Goal: Transaction & Acquisition: Purchase product/service

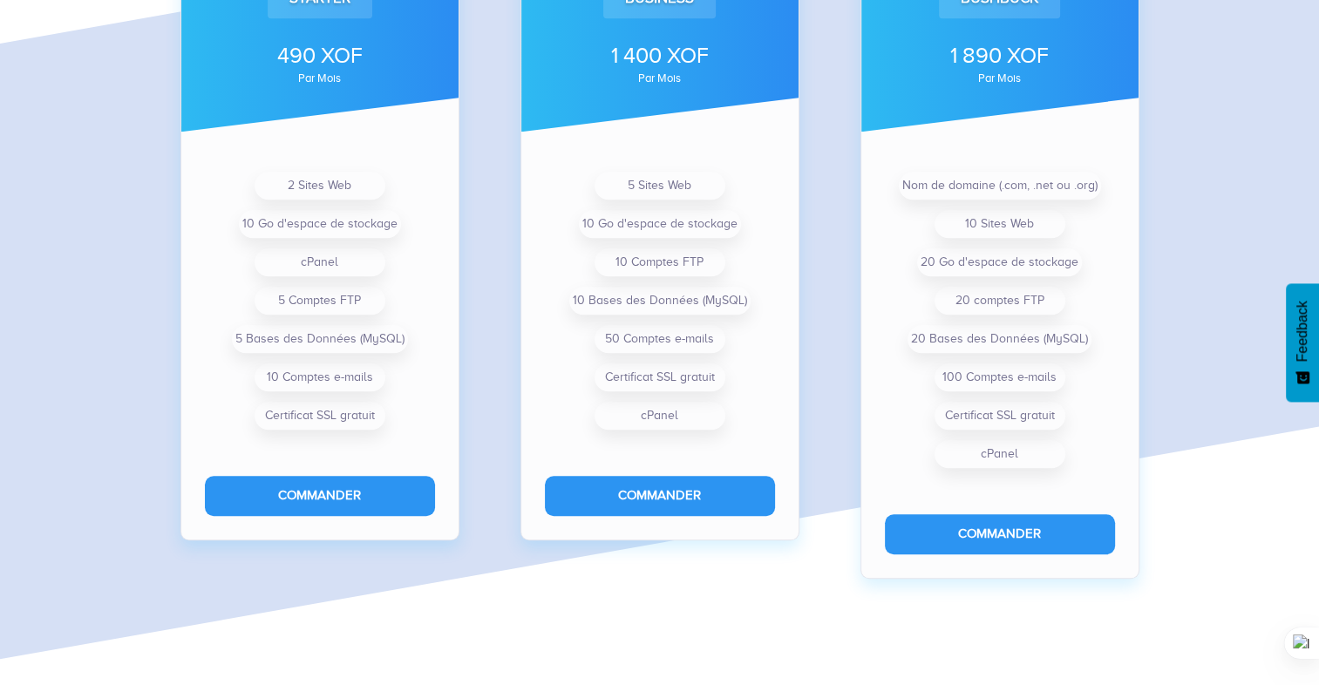
scroll to position [1367, 0]
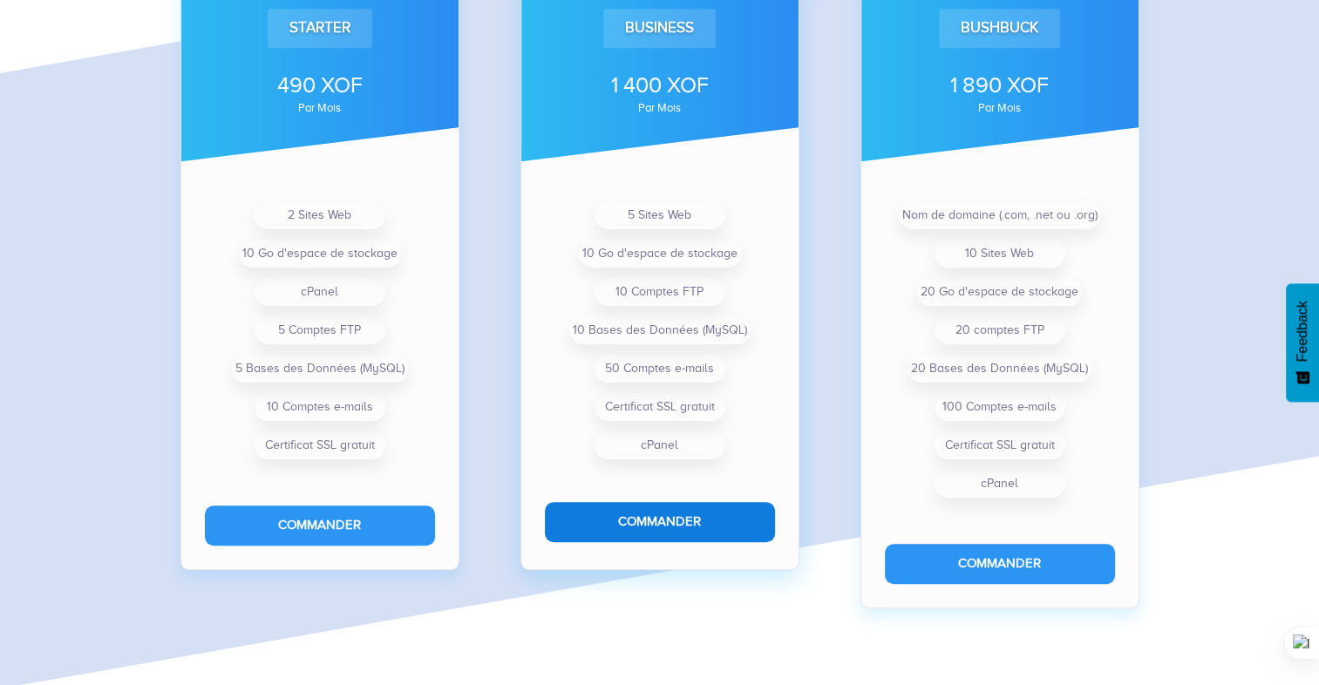
click at [680, 528] on button "Commander" at bounding box center [660, 521] width 230 height 39
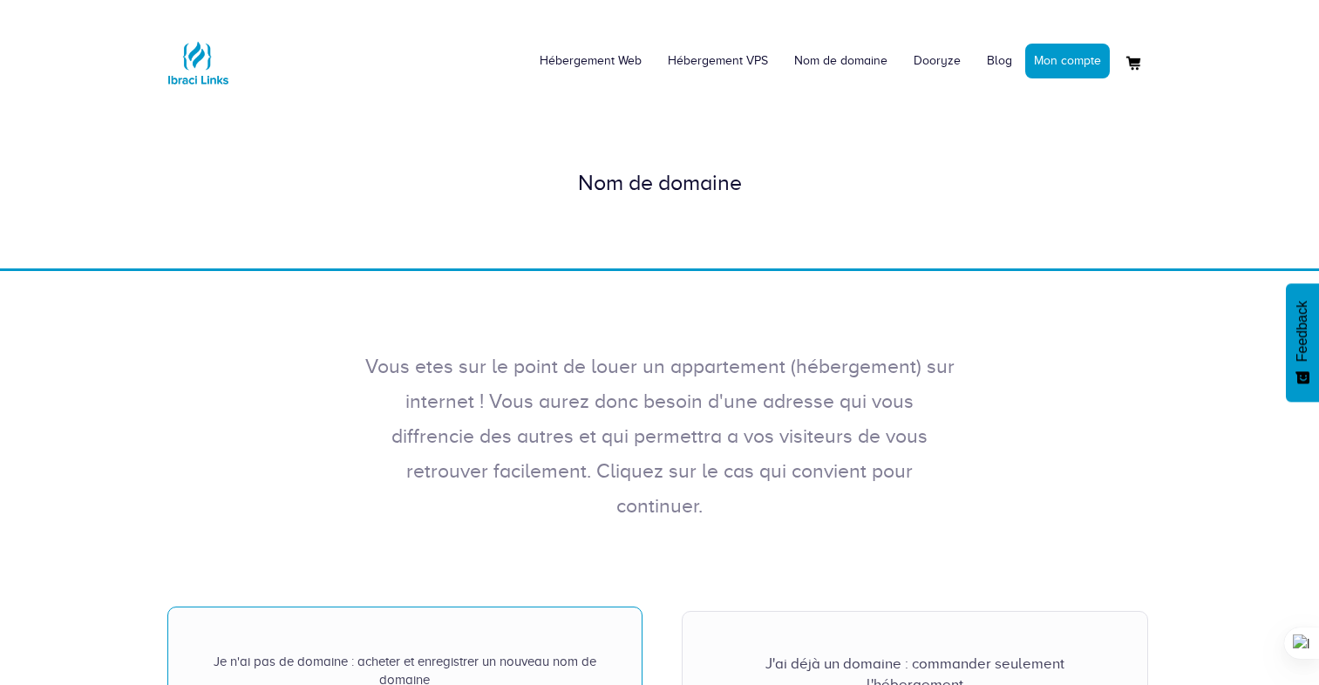
scroll to position [523, 0]
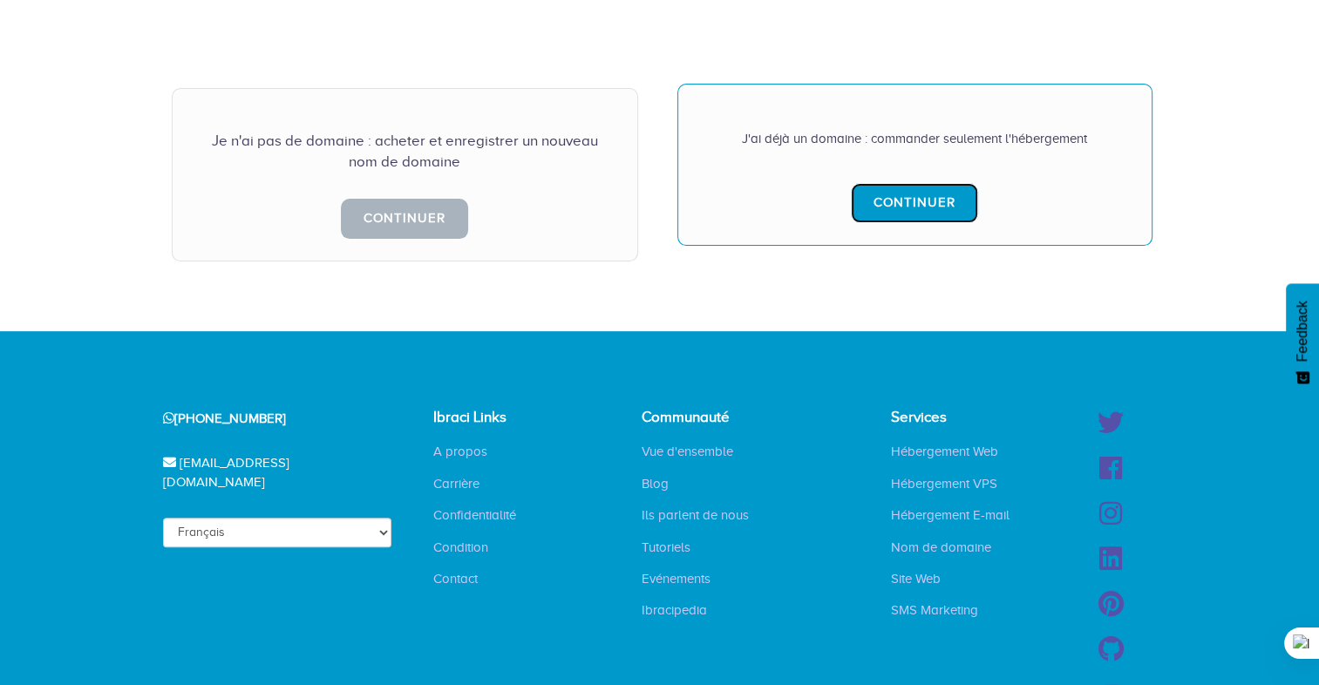
click at [920, 183] on link "Continuer" at bounding box center [914, 202] width 127 height 39
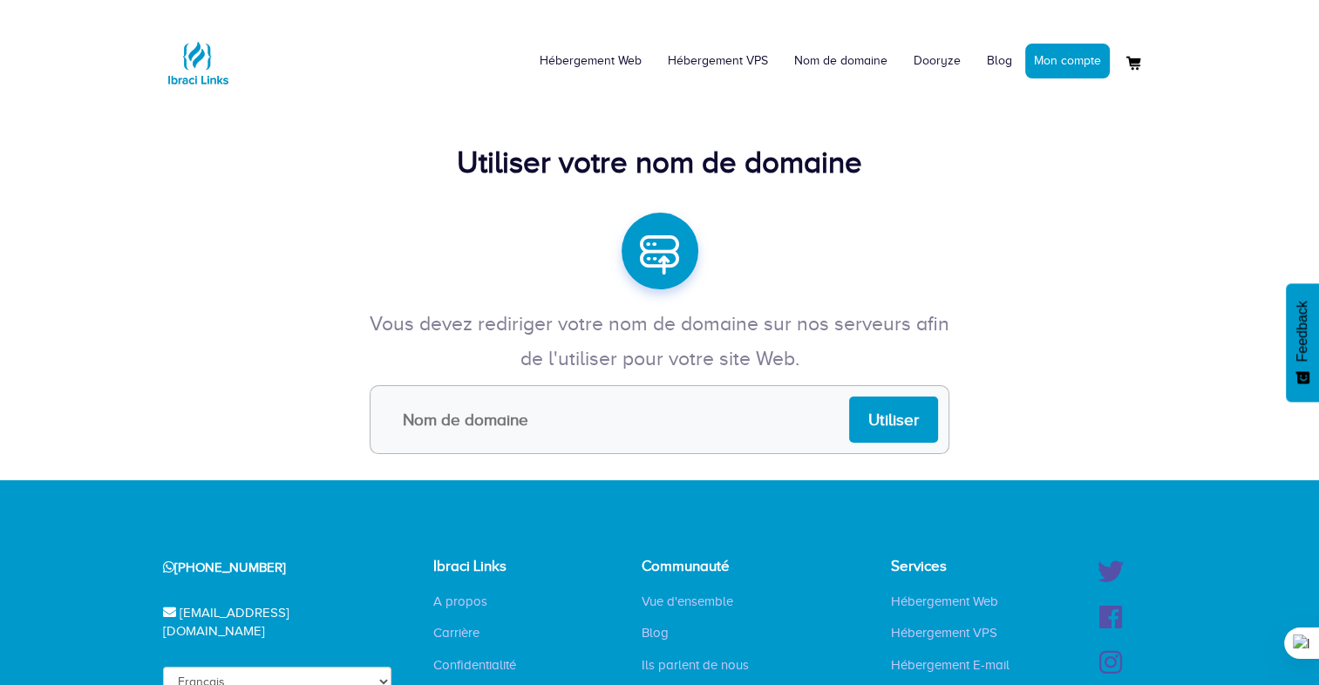
drag, startPoint x: 0, startPoint y: 0, endPoint x: 583, endPoint y: 400, distance: 707.2
click at [583, 400] on input "text" at bounding box center [660, 419] width 580 height 69
type input "visionazi"
click at [934, 424] on input "Utiliser" at bounding box center [893, 420] width 89 height 46
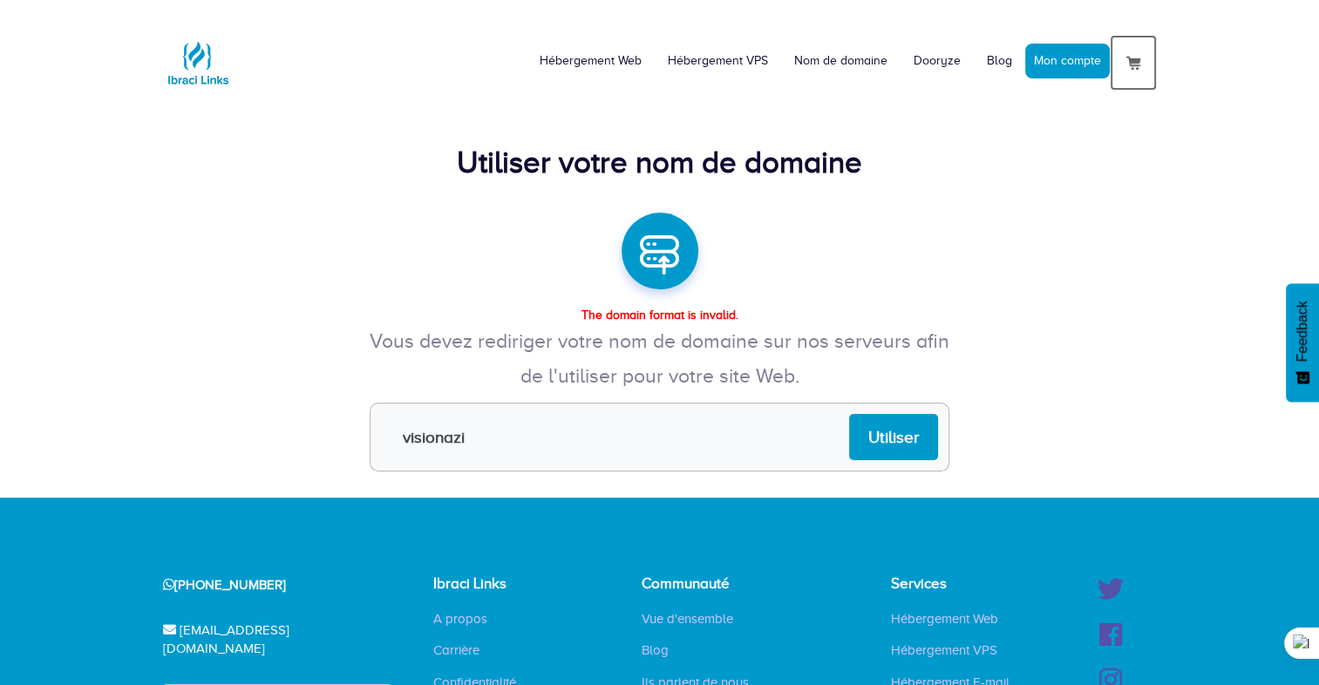
click at [1129, 64] on img at bounding box center [1133, 62] width 21 height 21
